Goal: Find specific page/section: Find specific page/section

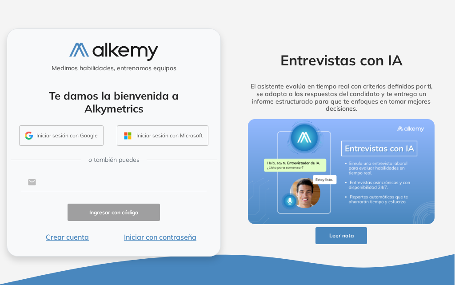
click at [133, 182] on input "text" at bounding box center [121, 182] width 170 height 17
type input "**********"
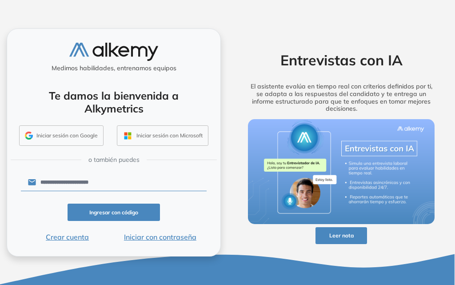
click at [171, 238] on button "Iniciar con contraseña" at bounding box center [160, 237] width 93 height 11
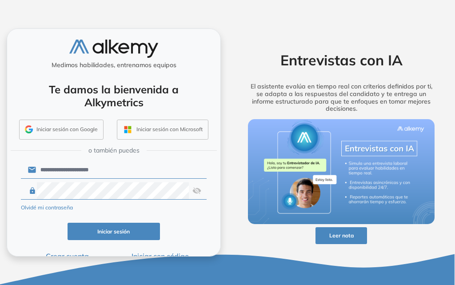
click at [135, 240] on button "Iniciar sesión" at bounding box center [114, 231] width 93 height 17
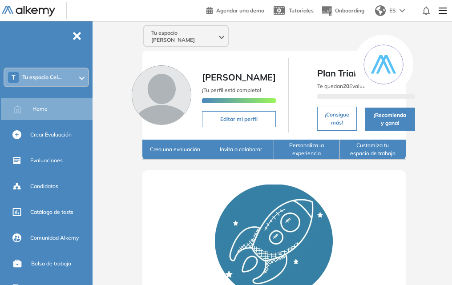
click at [82, 77] on icon at bounding box center [82, 78] width 4 height 2
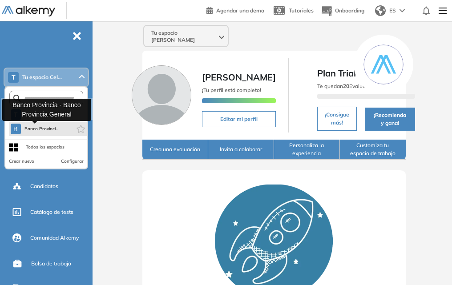
click at [53, 131] on span "Banco Provinci..." at bounding box center [41, 128] width 34 height 7
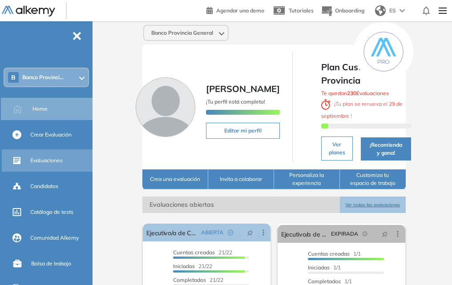
click at [44, 153] on div "Evaluaciones" at bounding box center [60, 160] width 60 height 15
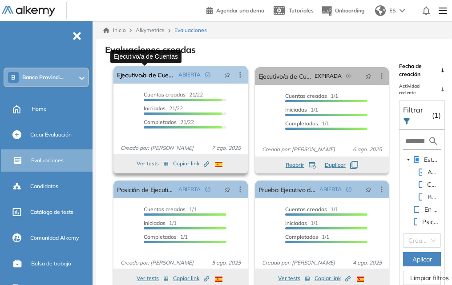
click at [145, 71] on link "Ejecutivo/a de Cuentas" at bounding box center [146, 75] width 58 height 18
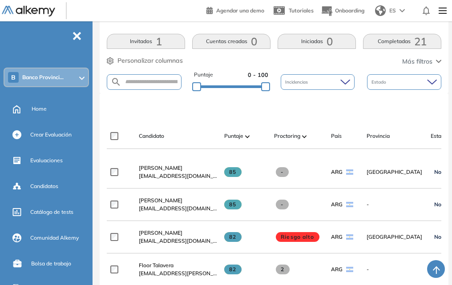
scroll to position [44, 0]
